Goal: Book appointment/travel/reservation

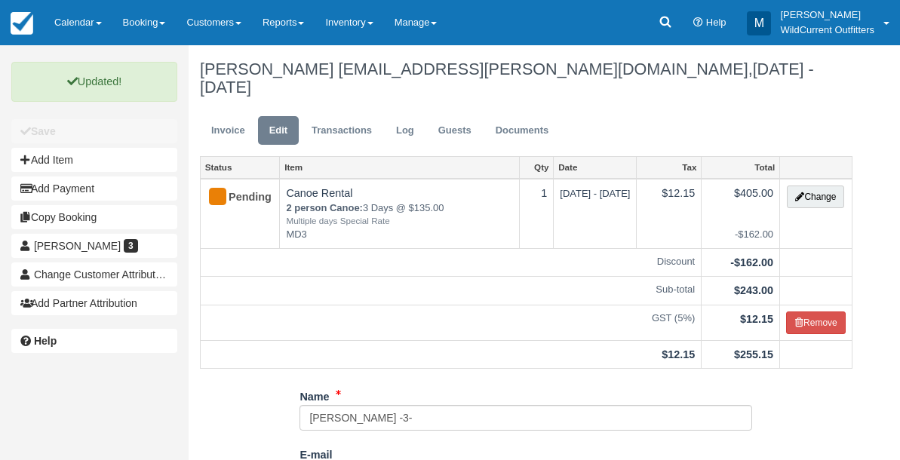
scroll to position [303, 0]
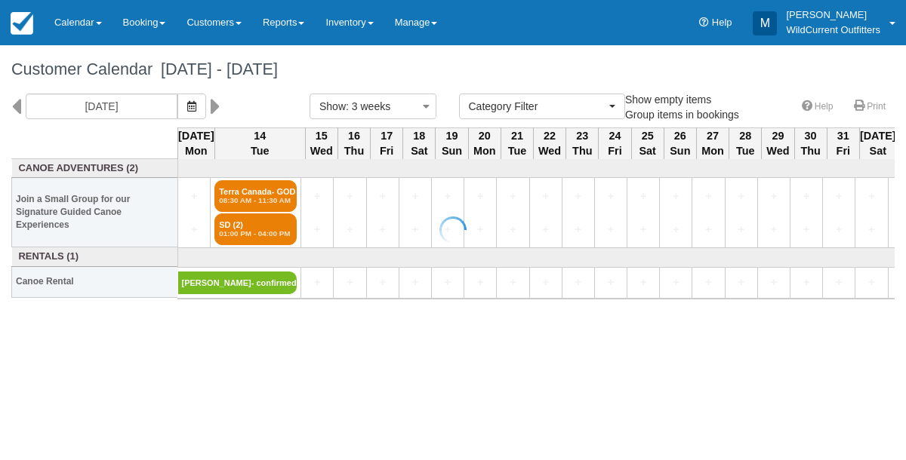
select select
click at [196, 103] on icon "button" at bounding box center [191, 106] width 9 height 11
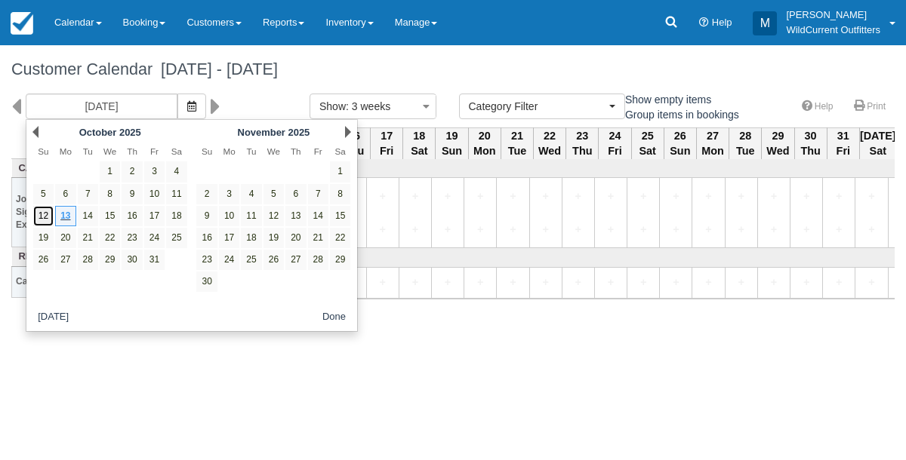
click at [39, 210] on link "12" at bounding box center [43, 216] width 20 height 20
type input "[DATE]"
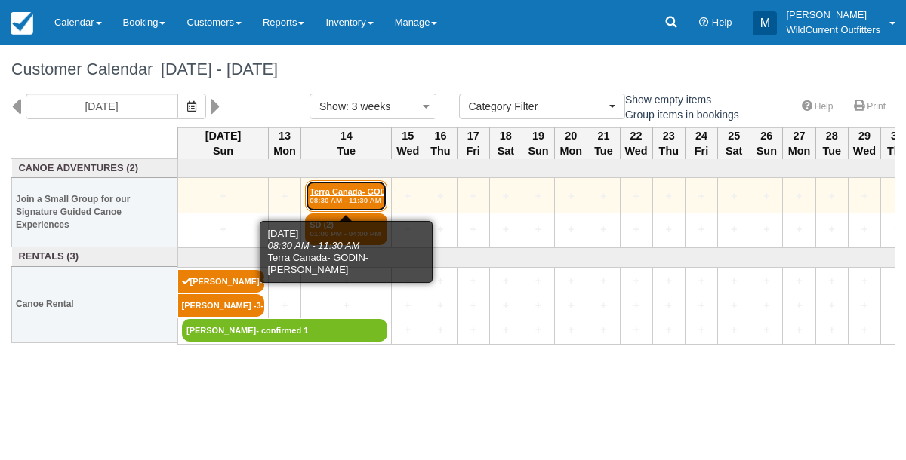
click at [337, 198] on em "08:30 AM - 11:30 AM" at bounding box center [345, 200] width 73 height 9
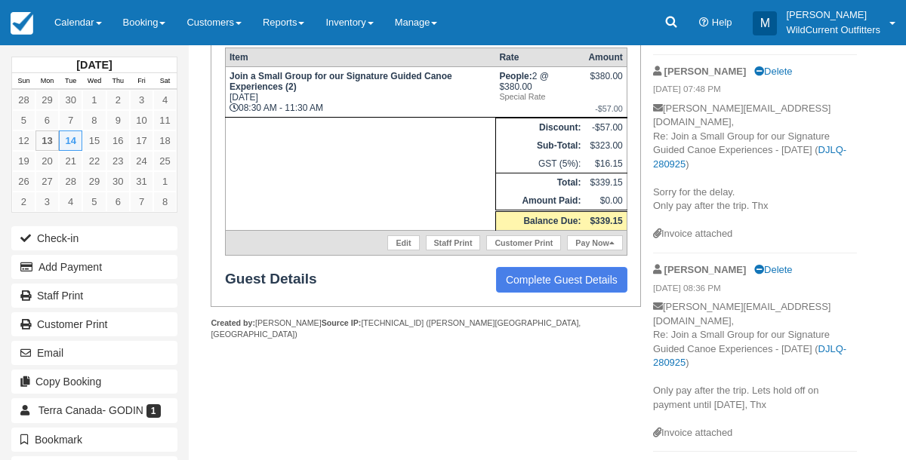
scroll to position [342, 0]
